Goal: Transaction & Acquisition: Purchase product/service

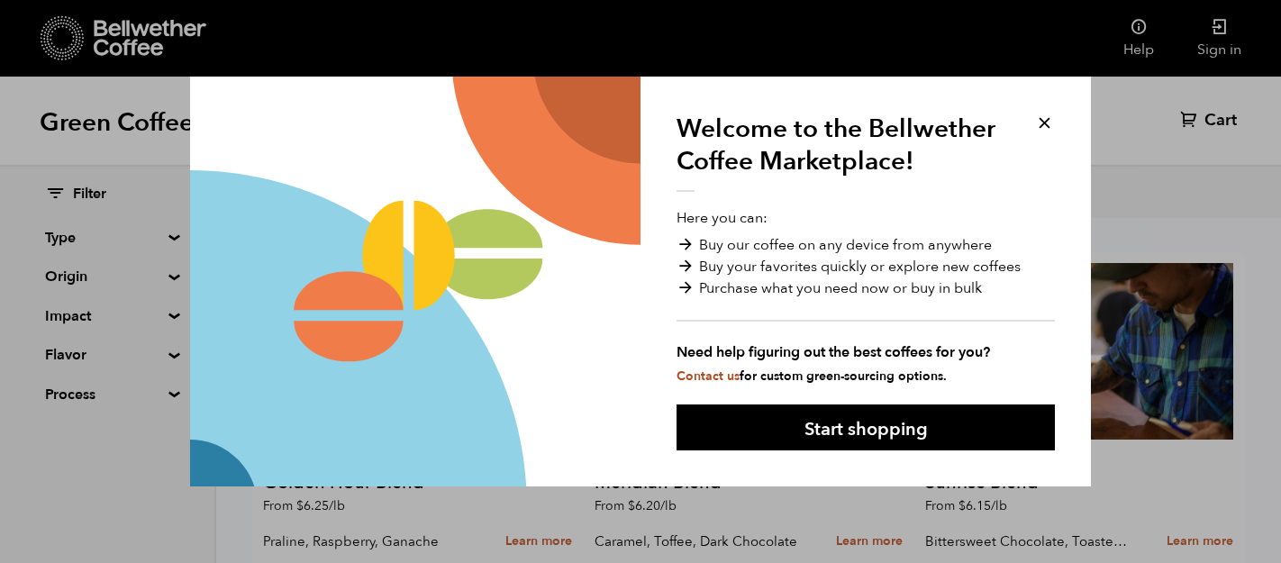
click at [1052, 126] on button at bounding box center [1044, 123] width 21 height 21
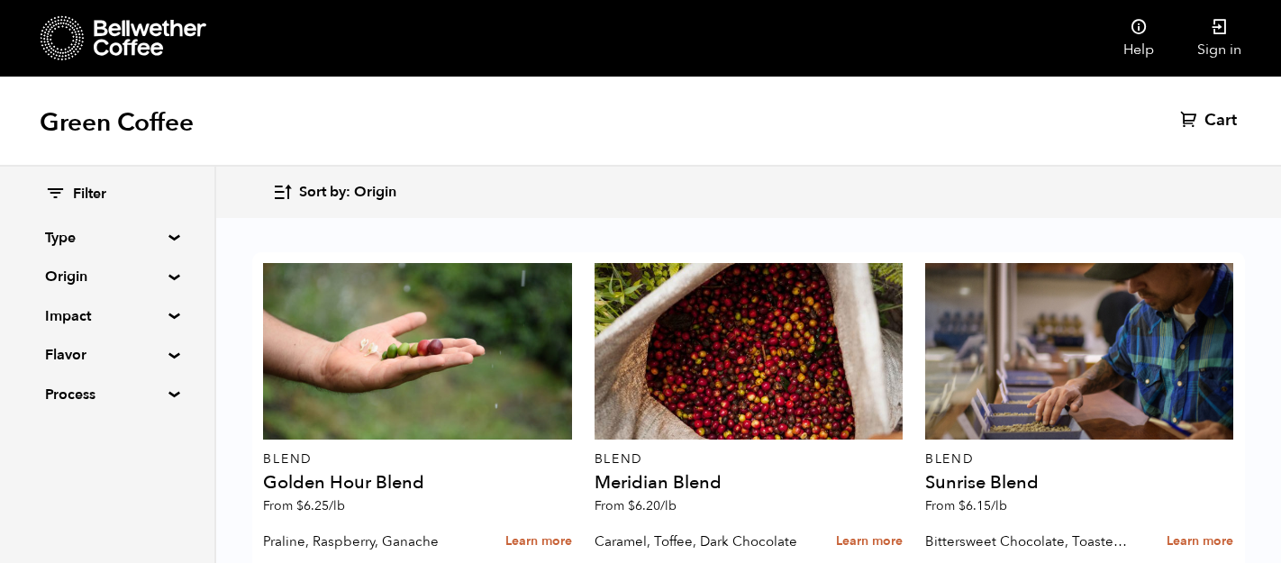
scroll to position [1536, 0]
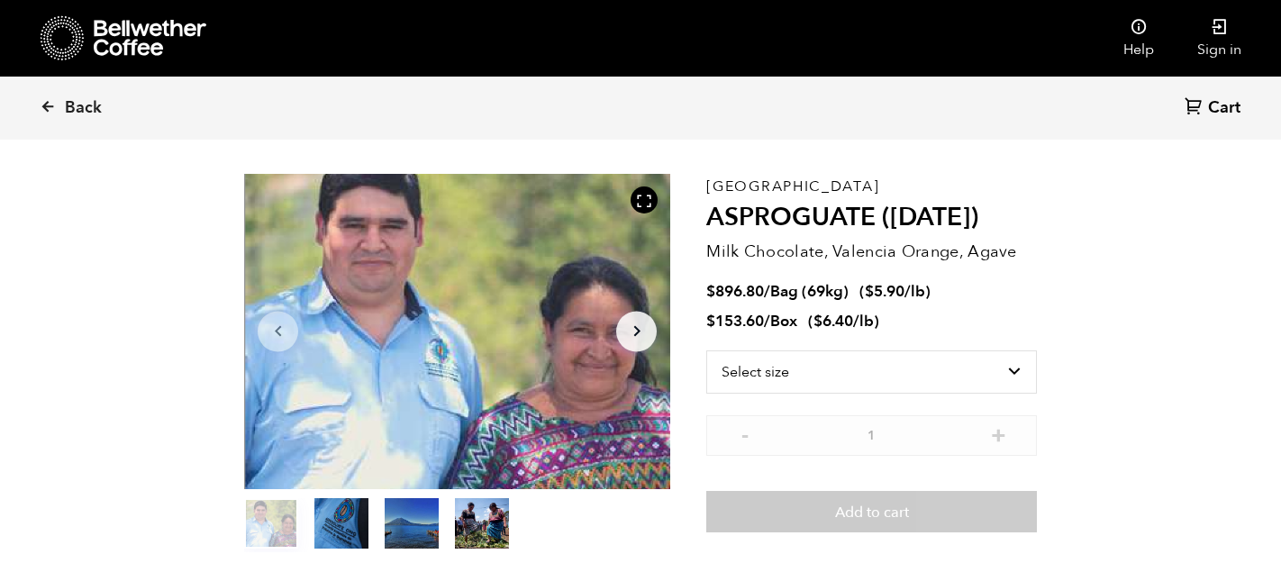
scroll to position [63, 0]
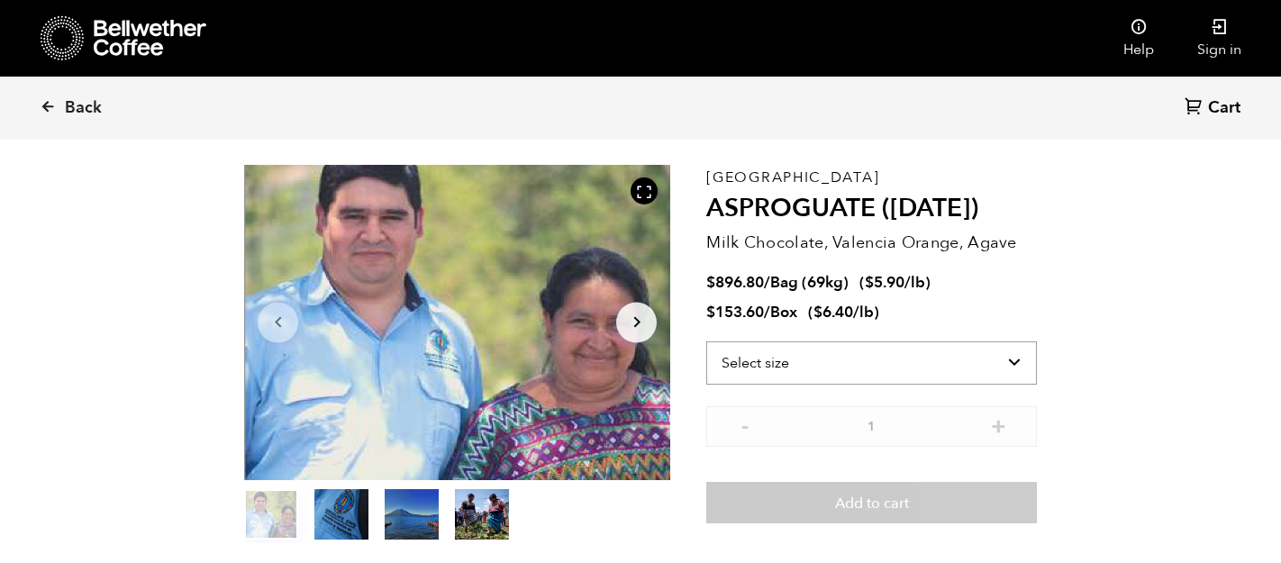
click at [966, 353] on select "Select size Bag (69kg) (152 lbs) Box (24 lbs)" at bounding box center [871, 362] width 331 height 43
click at [706, 341] on select "Select size Bag (69kg) (152 lbs) Box (24 lbs)" at bounding box center [871, 362] width 331 height 43
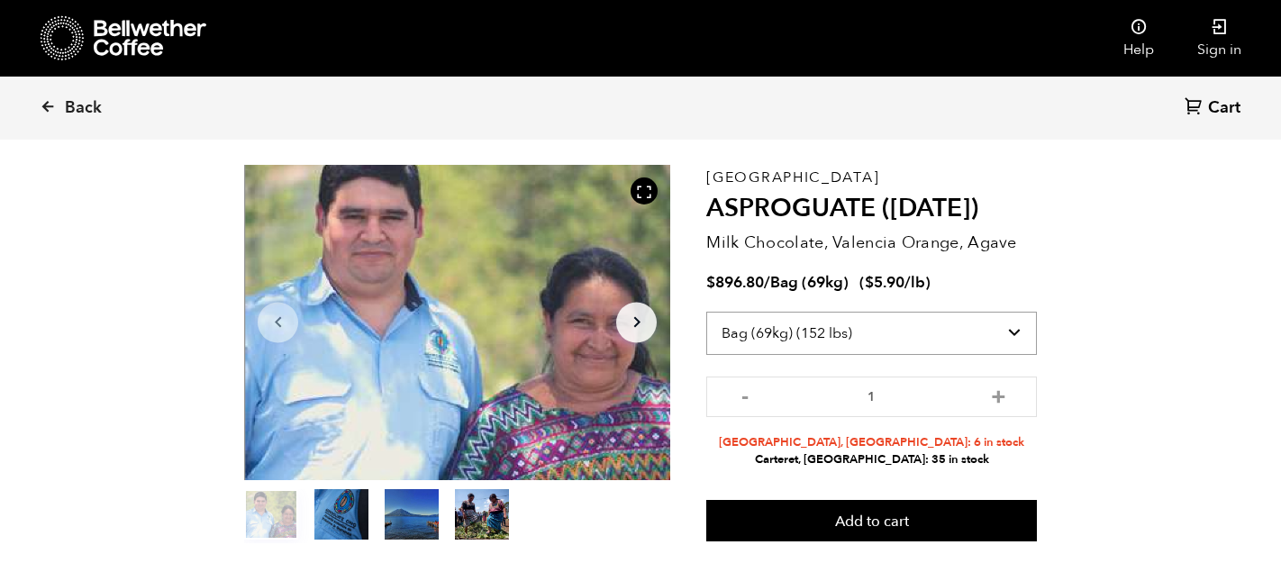
click at [911, 338] on select "Select size Bag (69kg) (152 lbs) Box (24 lbs)" at bounding box center [871, 333] width 331 height 43
click at [706, 312] on select "Select size Bag (69kg) (152 lbs) Box (24 lbs)" at bounding box center [871, 333] width 331 height 43
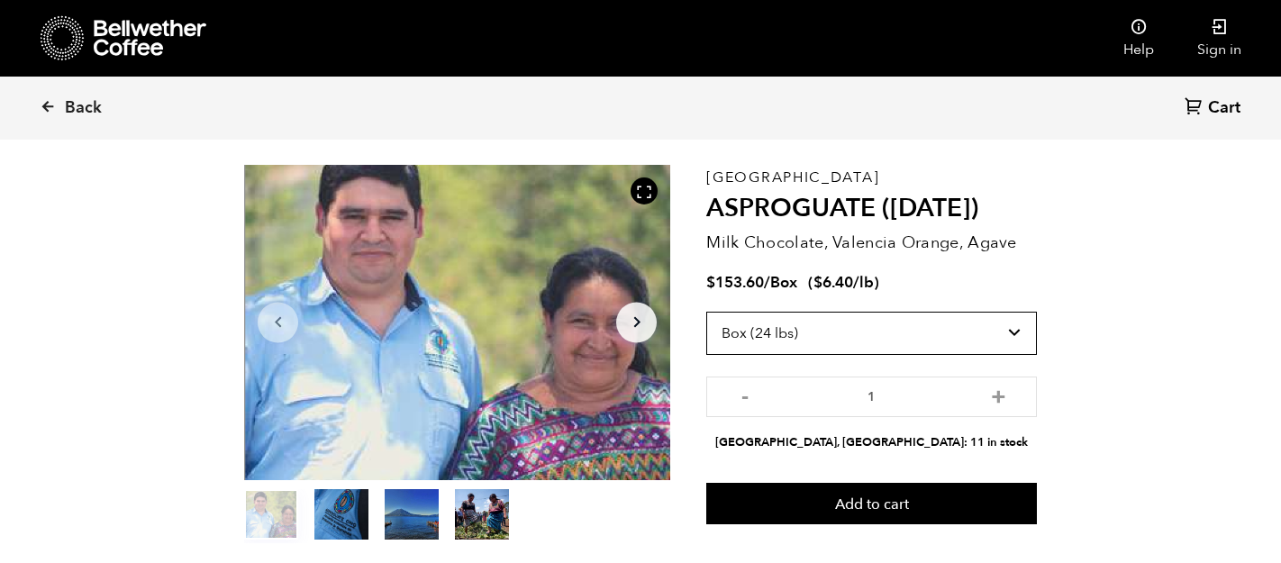
scroll to position [86, 0]
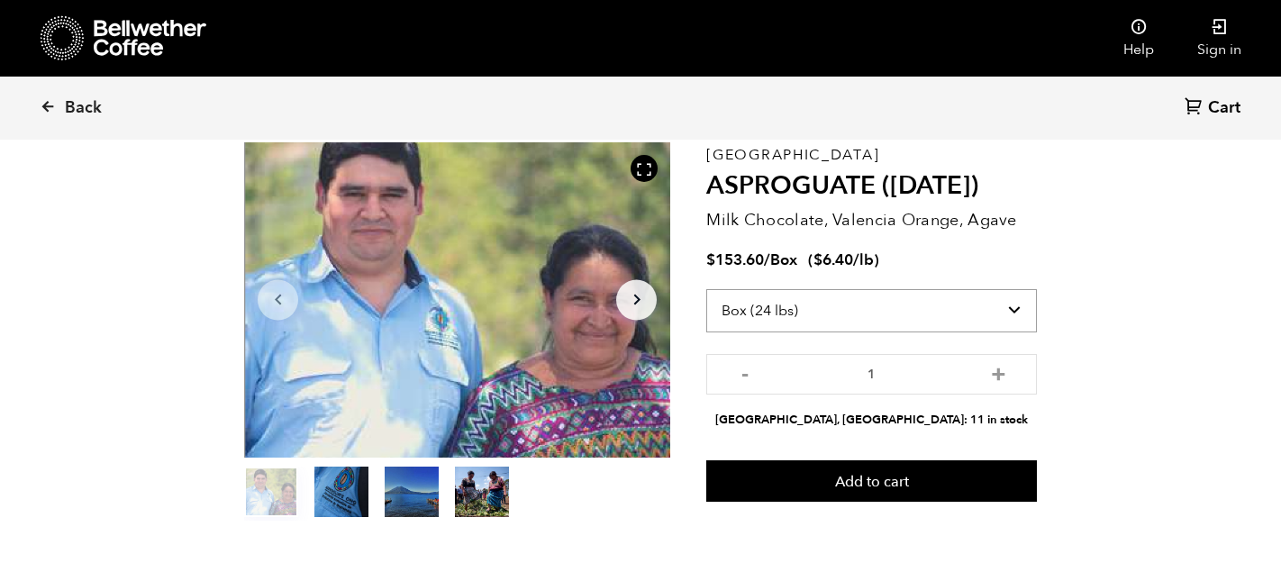
click at [870, 325] on select "Select size Bag (69kg) (152 lbs) Box (24 lbs)" at bounding box center [871, 310] width 331 height 43
select select "bag-2"
click at [706, 289] on select "Select size Bag (69kg) (152 lbs) Box (24 lbs)" at bounding box center [871, 310] width 331 height 43
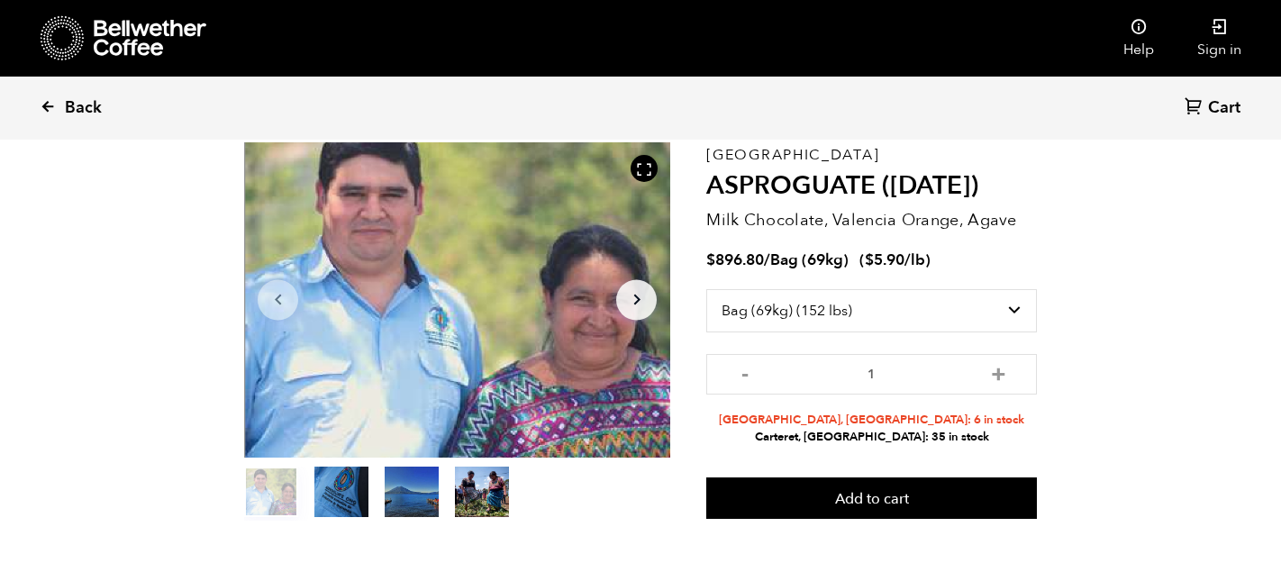
click at [77, 104] on span "Back" at bounding box center [83, 108] width 37 height 22
